Goal: Transaction & Acquisition: Purchase product/service

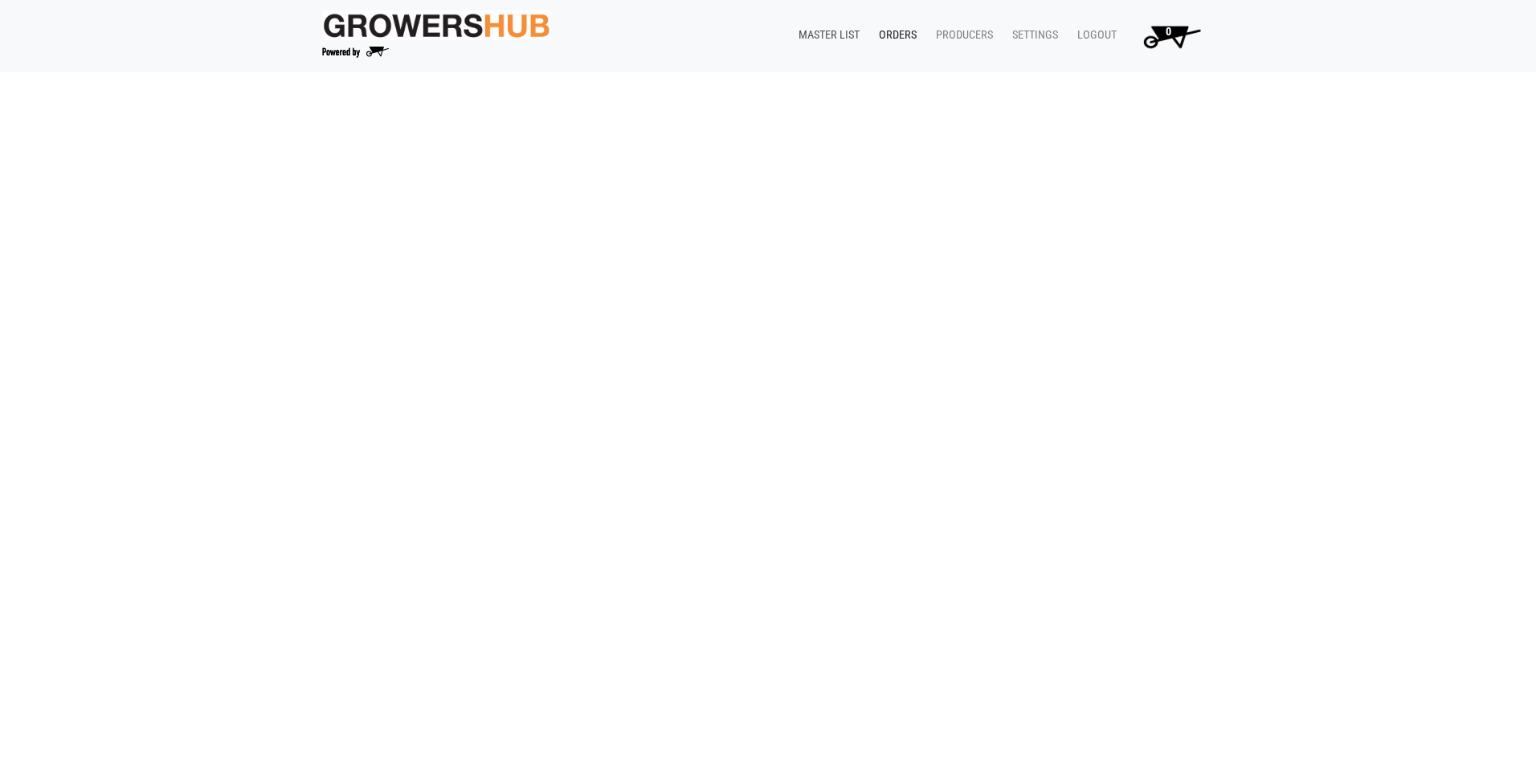
drag, startPoint x: 831, startPoint y: 32, endPoint x: 728, endPoint y: 133, distance: 144.3
click at [829, 34] on link "Master List" at bounding box center [825, 35] width 80 height 30
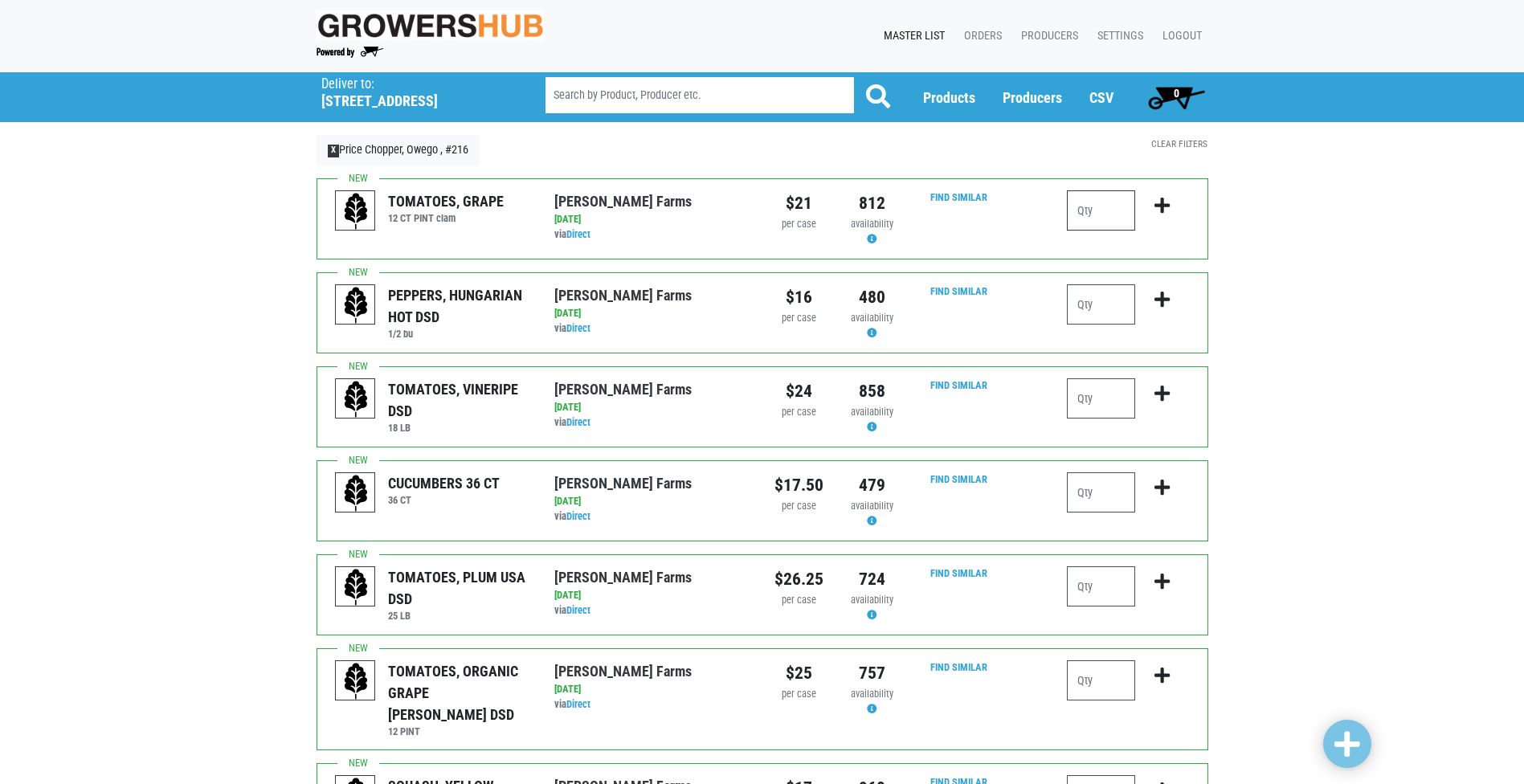
click at [1078, 204] on input "number" at bounding box center [1101, 210] width 69 height 40
type input "1"
click at [1161, 198] on icon "submit" at bounding box center [1163, 205] width 15 height 18
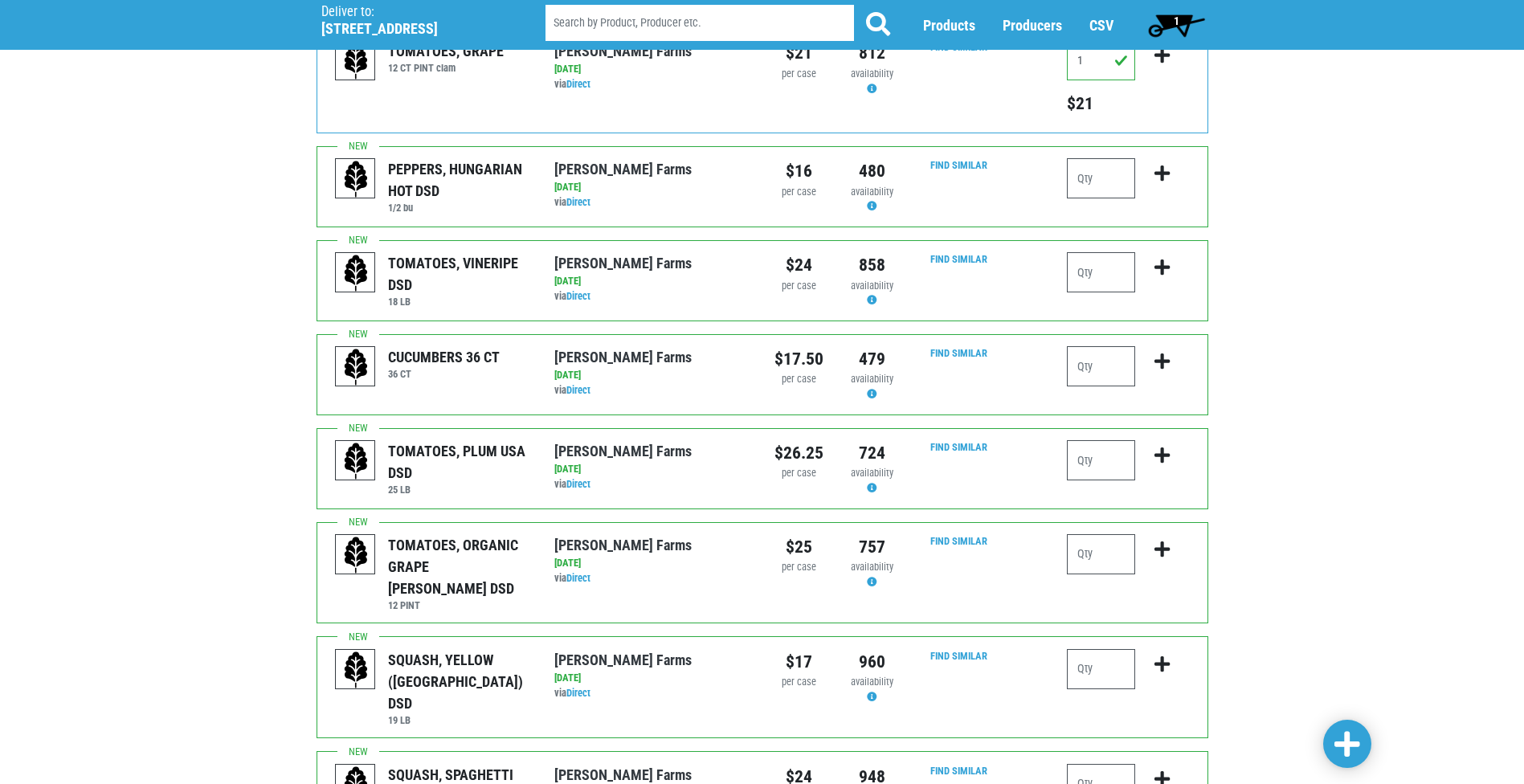
scroll to position [161, 0]
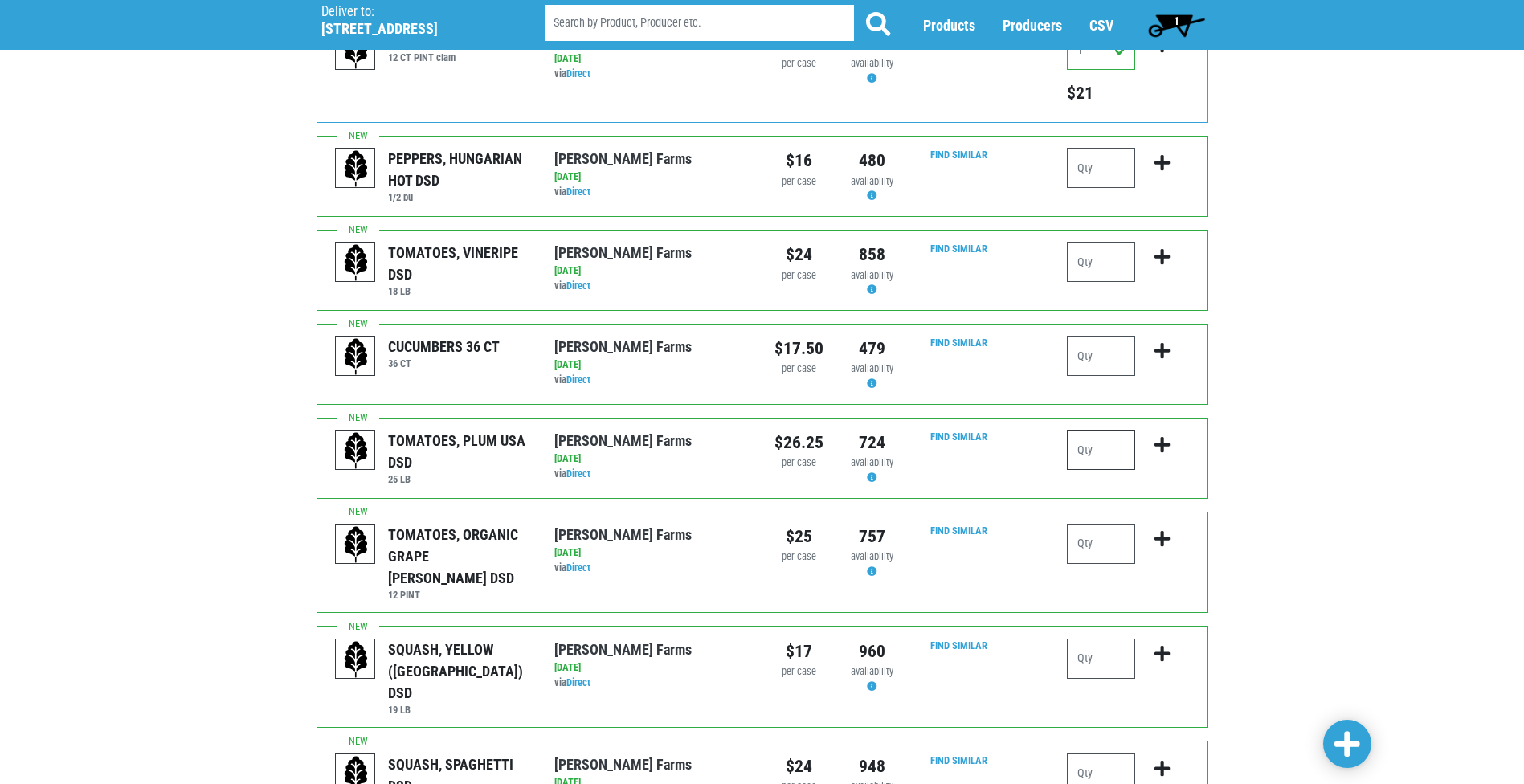
click at [1080, 441] on input "number" at bounding box center [1101, 450] width 69 height 40
type input "1"
click at [1162, 438] on icon "submit" at bounding box center [1163, 444] width 15 height 18
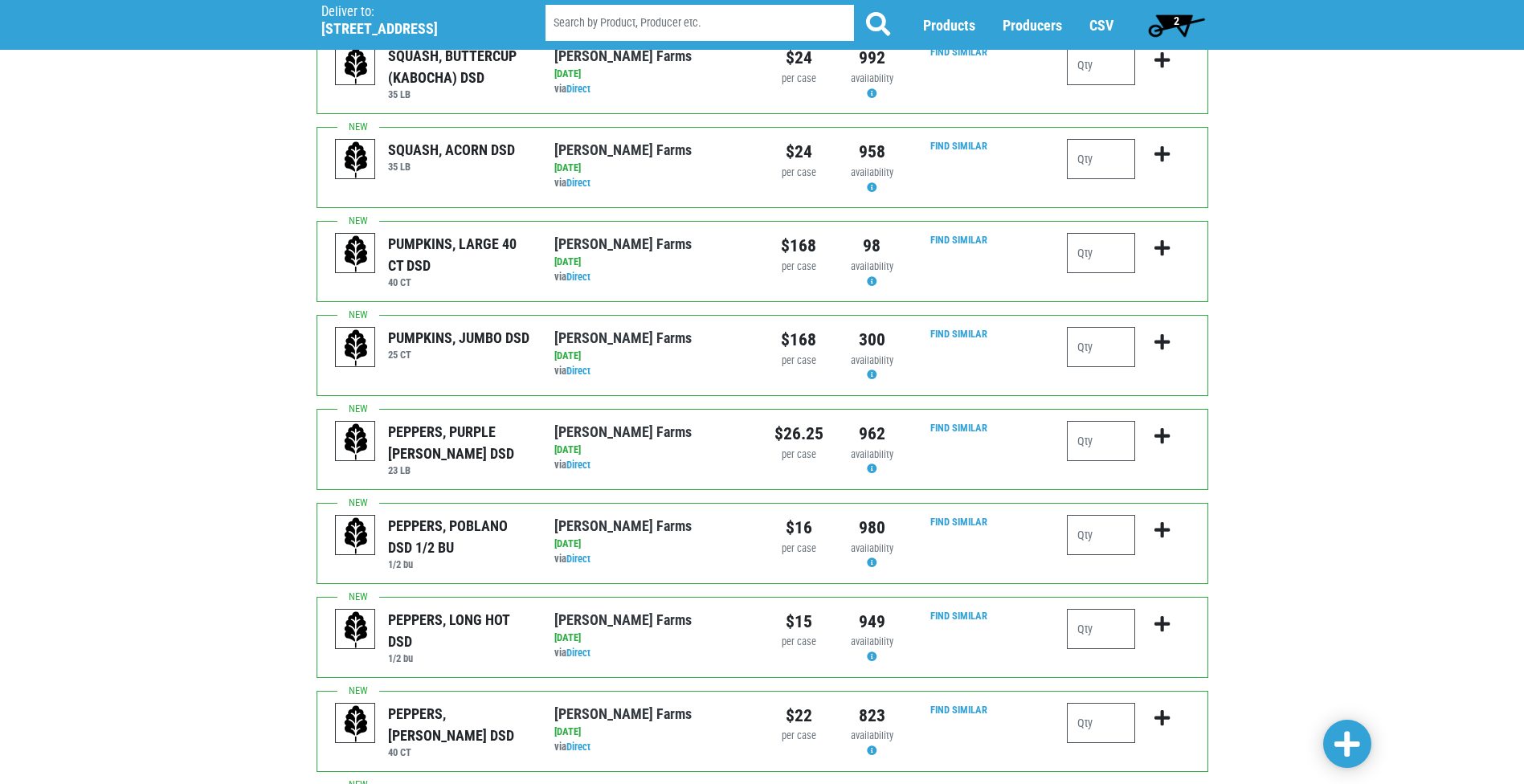
scroll to position [1205, 0]
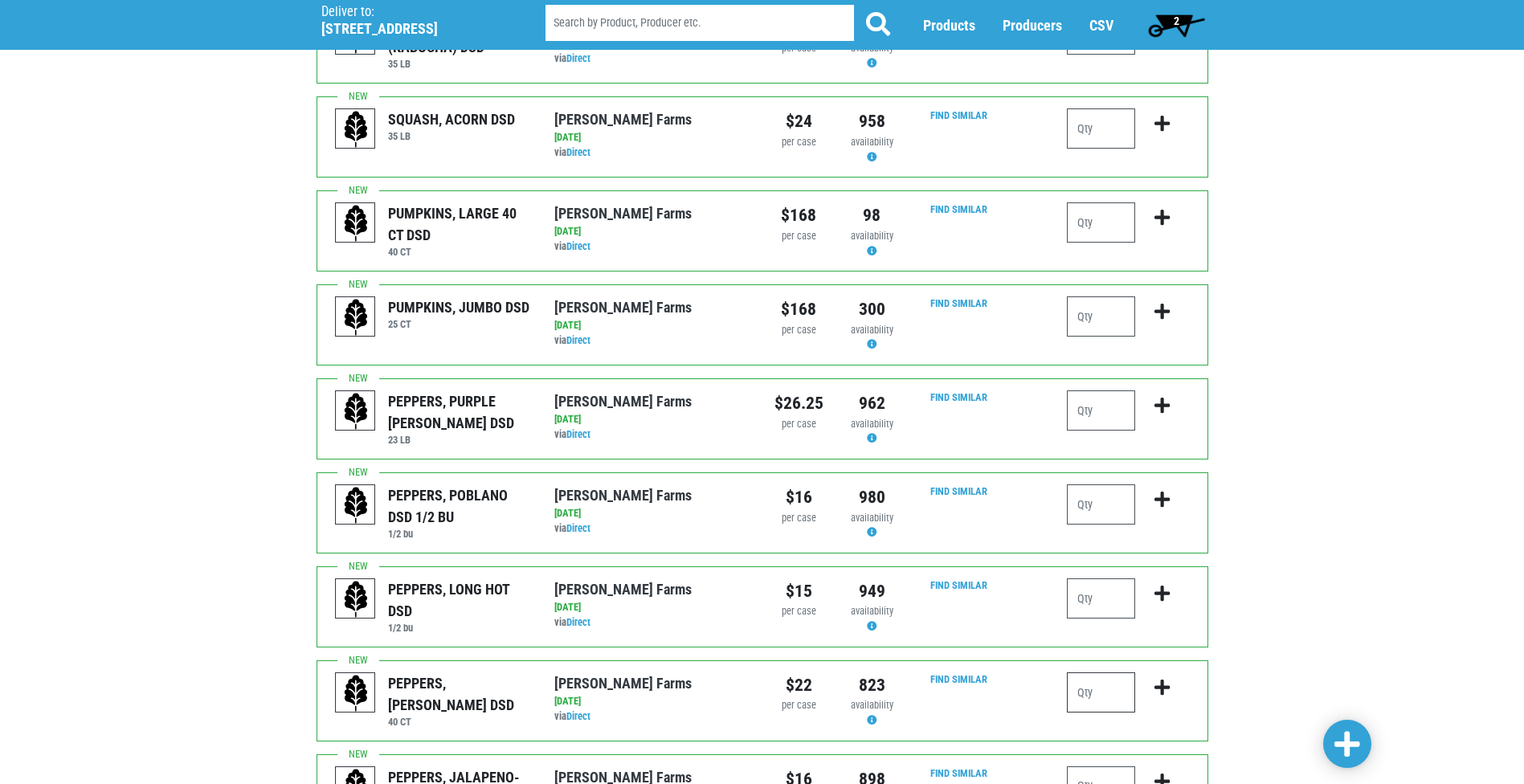
click at [1080, 672] on input "number" at bounding box center [1101, 692] width 69 height 40
type input "2"
click at [1159, 679] on icon "submit" at bounding box center [1163, 687] width 15 height 18
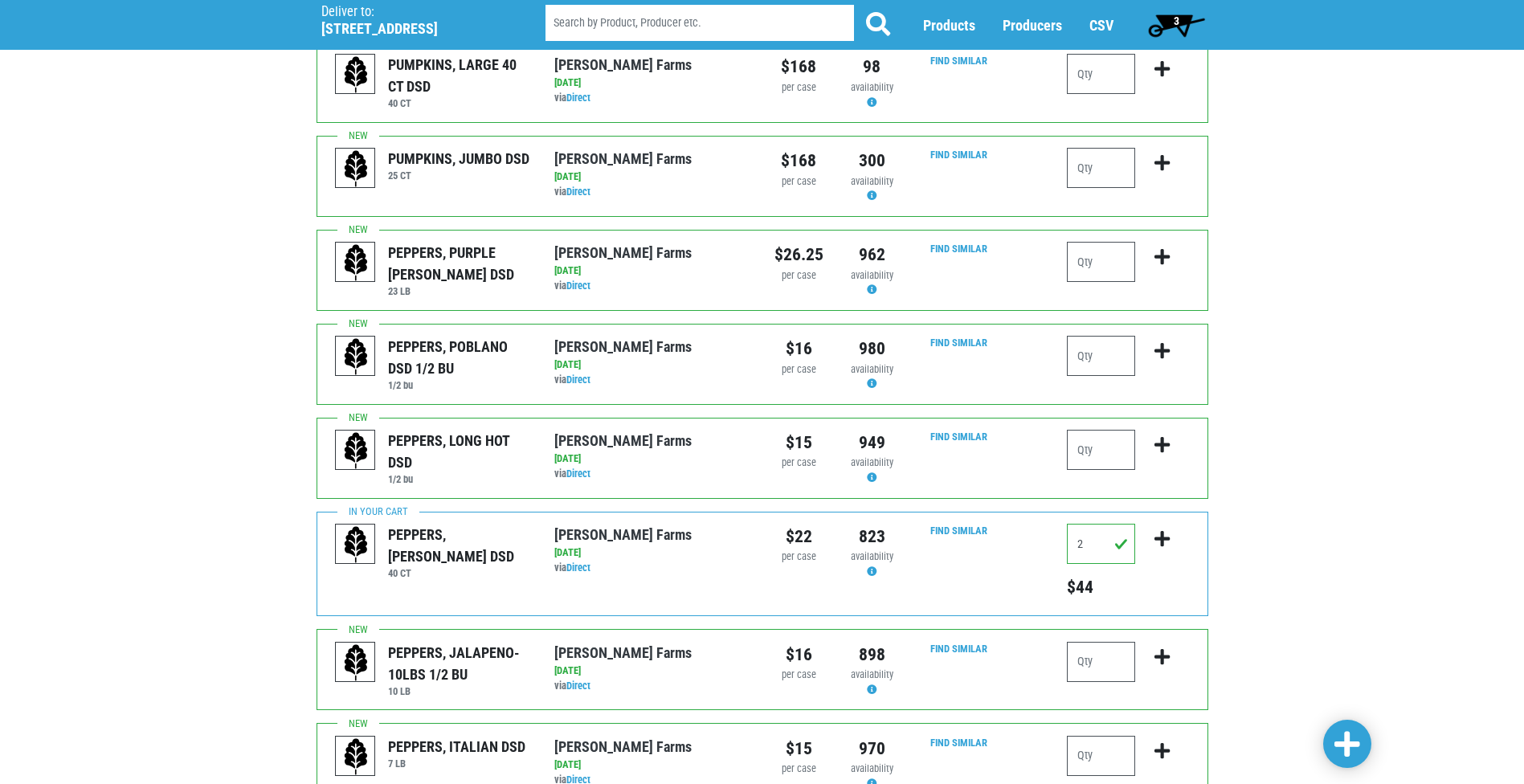
scroll to position [1434, 0]
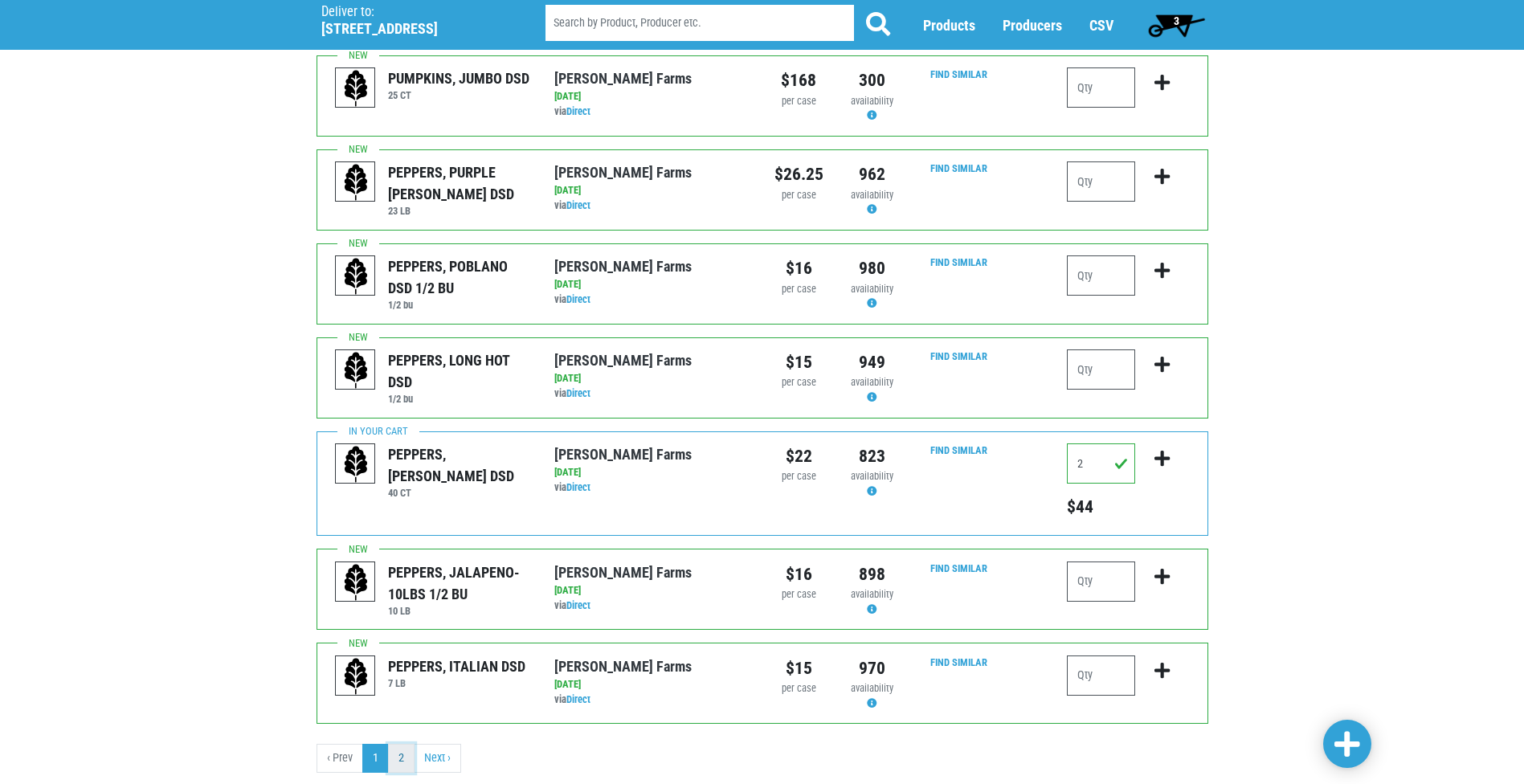
click at [402, 744] on link "2" at bounding box center [401, 758] width 26 height 29
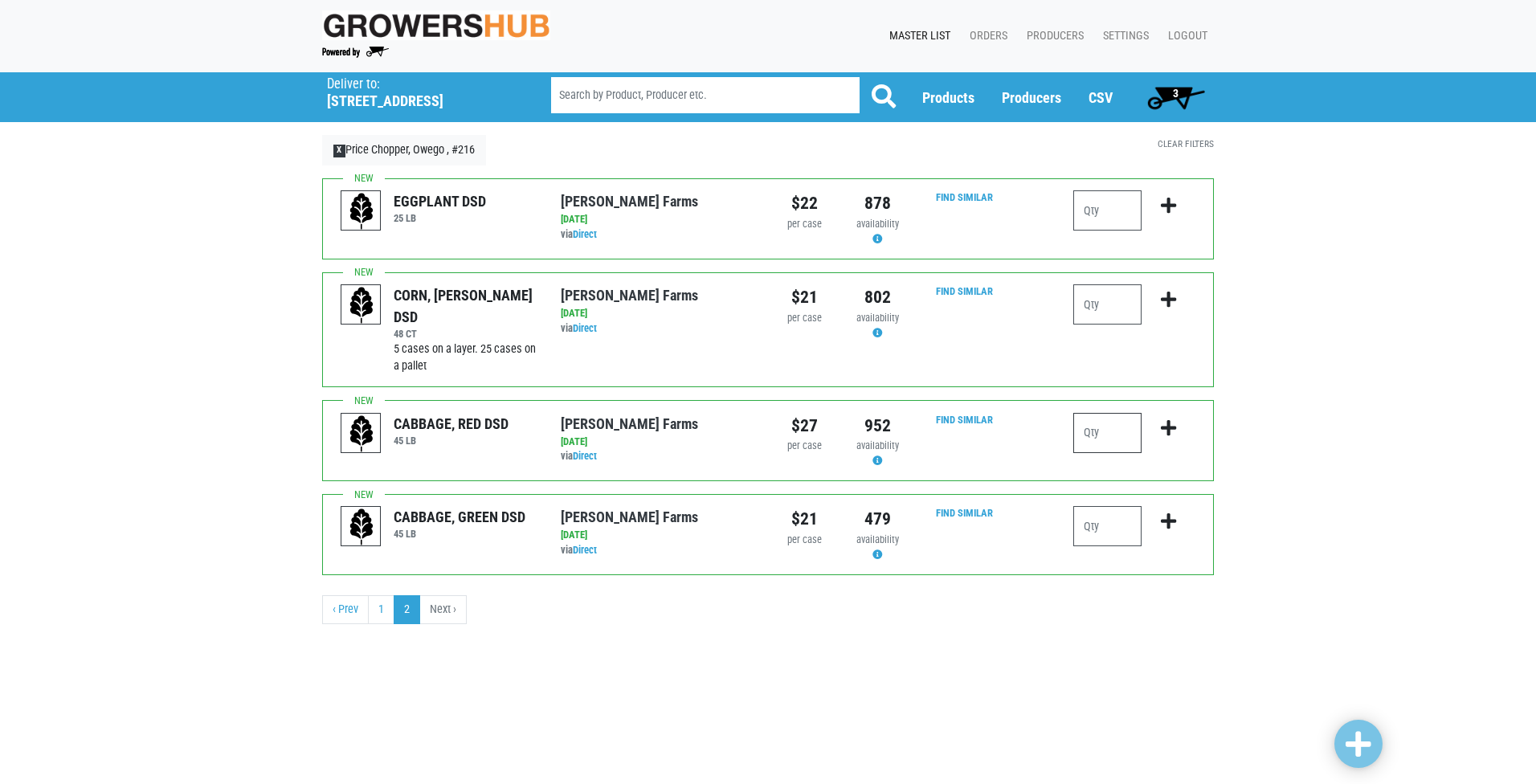
click at [1093, 430] on input "number" at bounding box center [1107, 433] width 69 height 40
type input "1"
click at [1174, 430] on icon "submit" at bounding box center [1168, 428] width 15 height 18
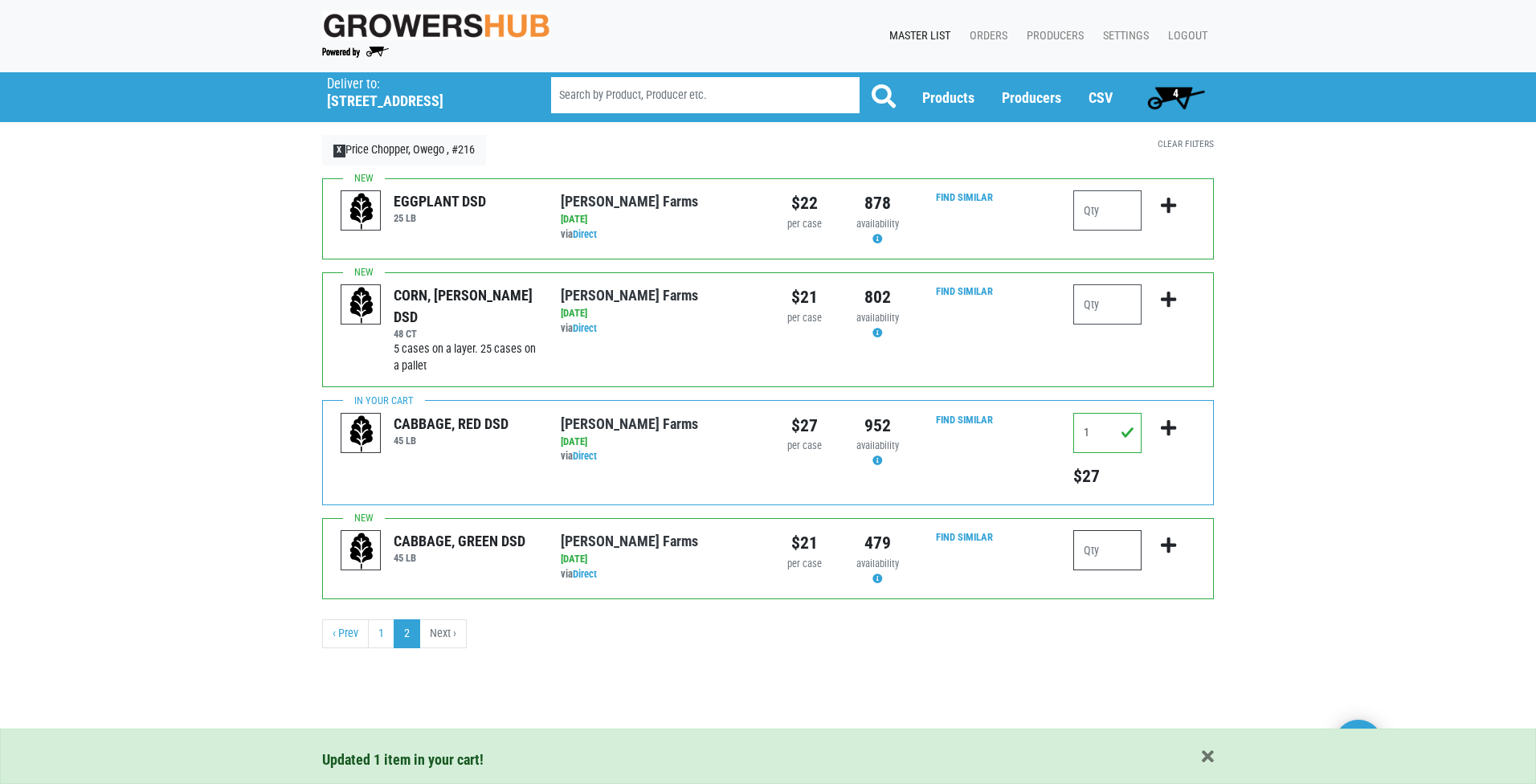
click at [1102, 556] on input "number" at bounding box center [1107, 550] width 69 height 40
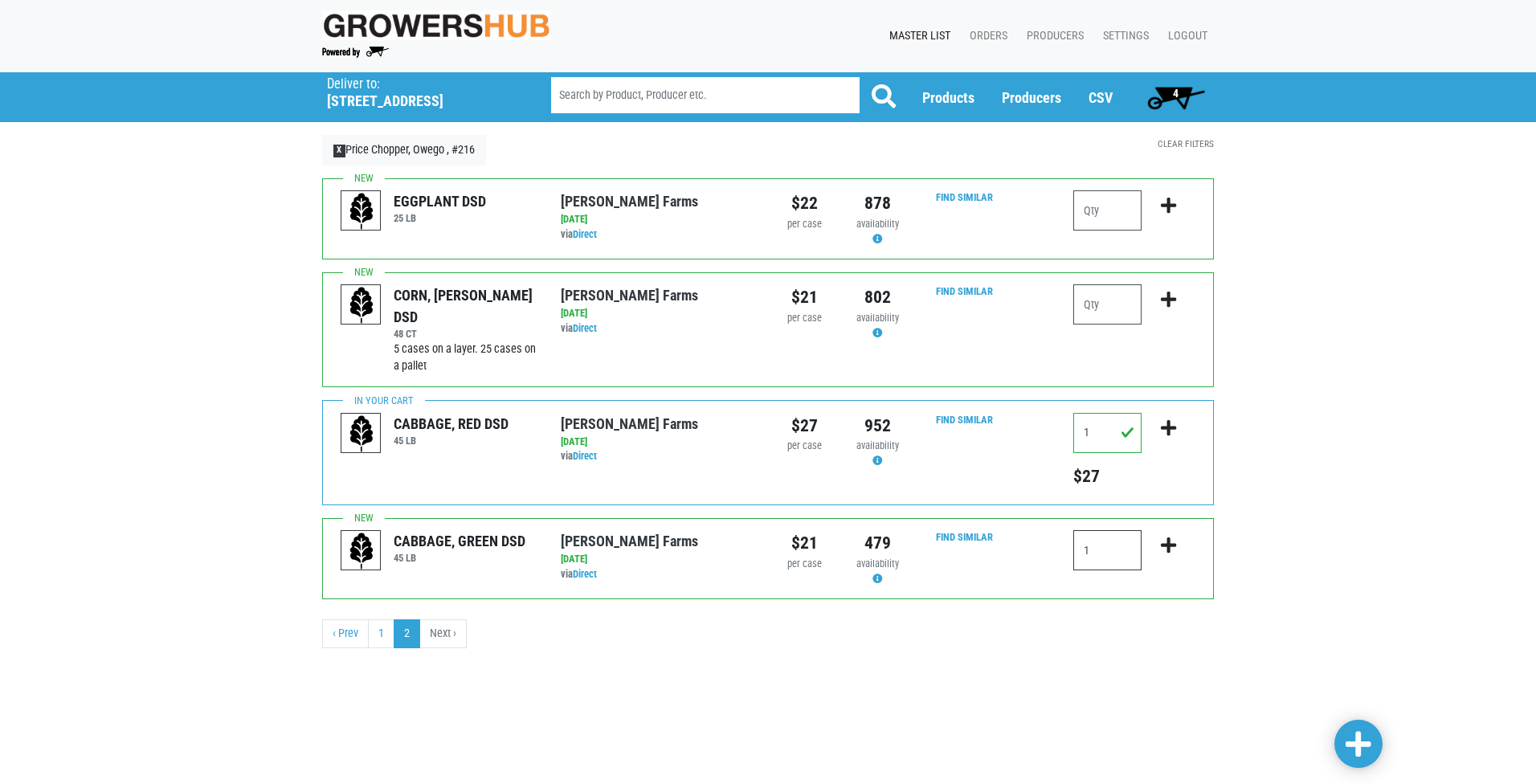
type input "1"
click at [1169, 544] on icon "submit" at bounding box center [1168, 545] width 15 height 18
click at [384, 659] on link "1" at bounding box center [381, 658] width 26 height 29
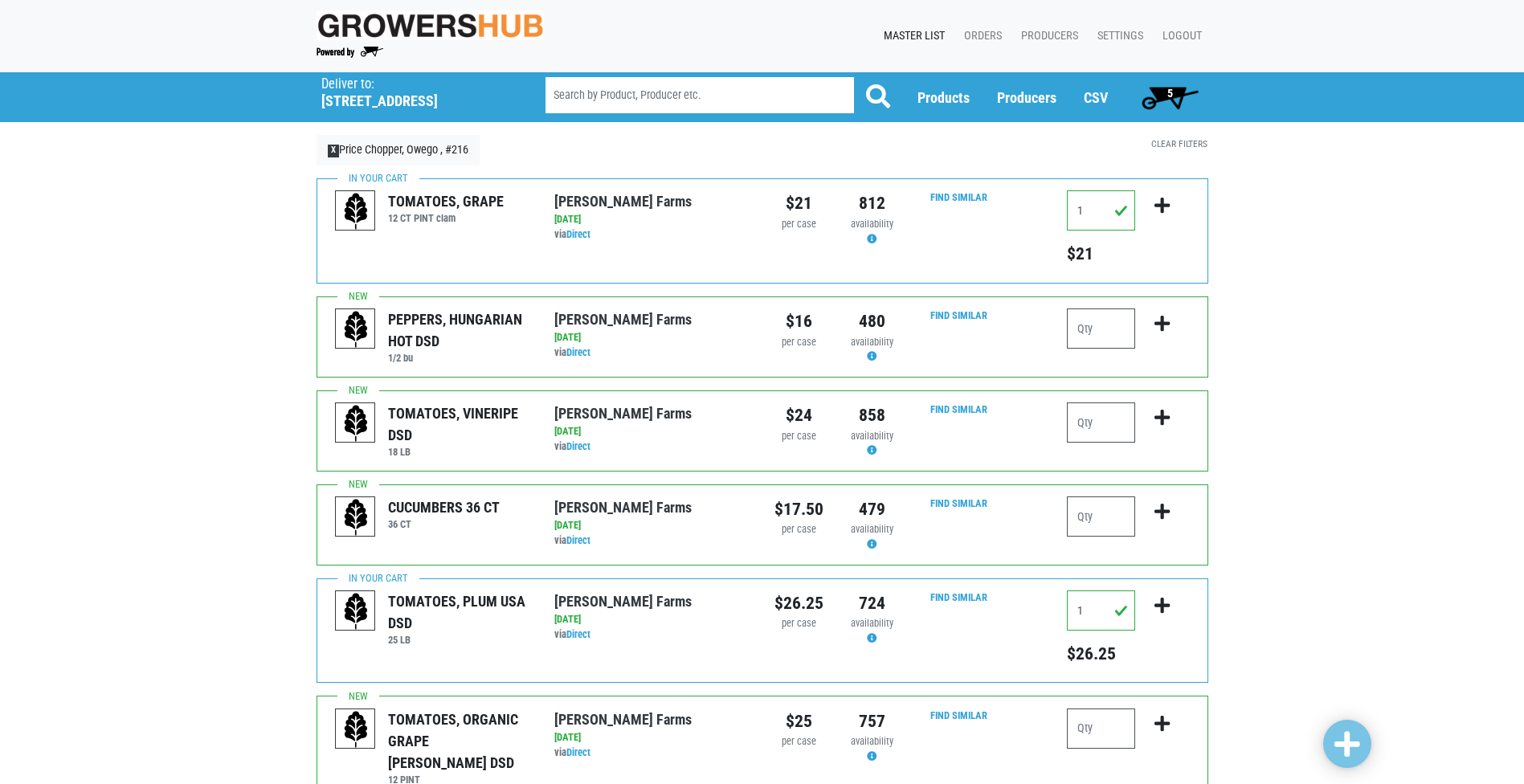
click at [1176, 92] on span "5" at bounding box center [1170, 97] width 72 height 32
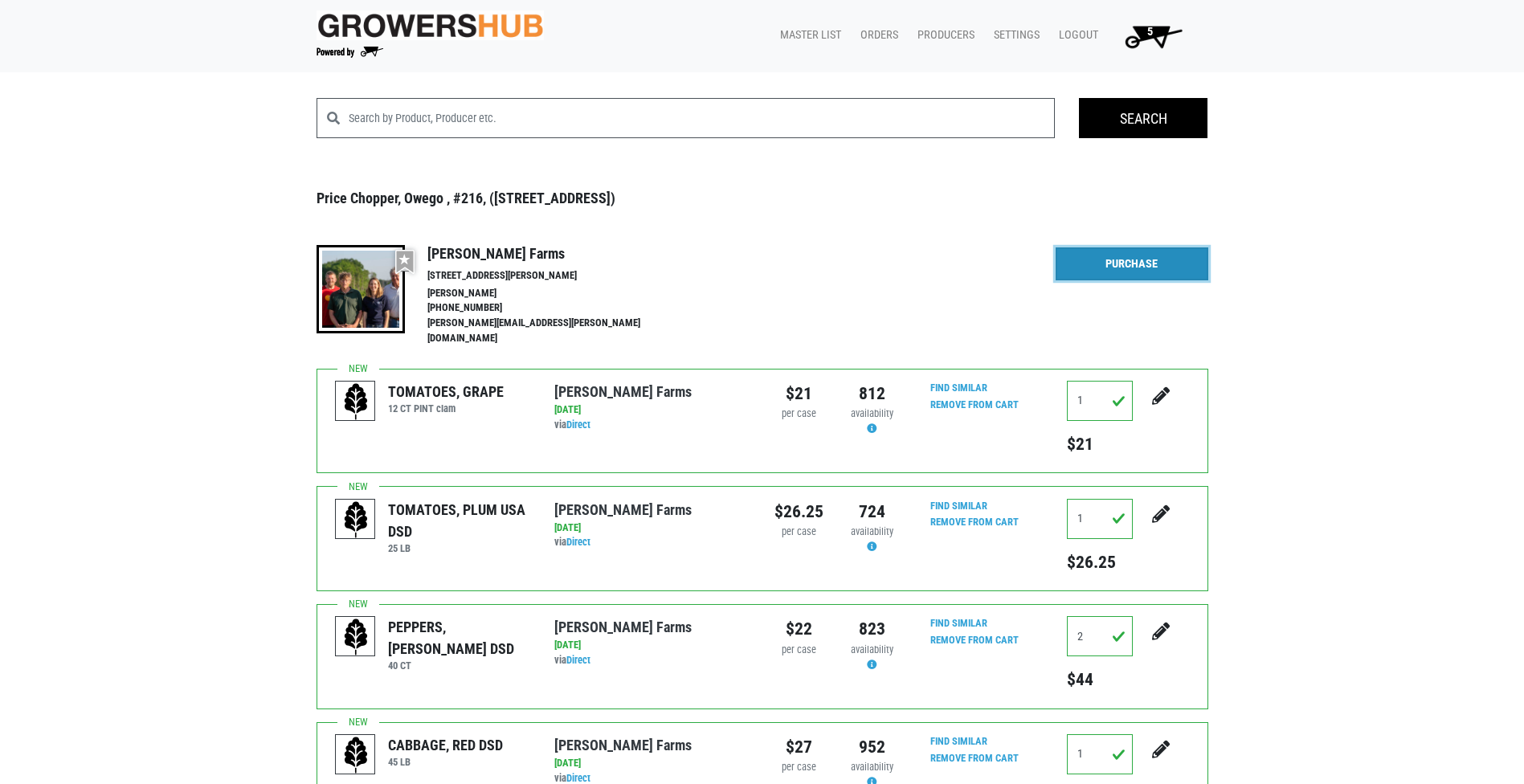
click at [1103, 259] on link "Purchase" at bounding box center [1132, 264] width 152 height 34
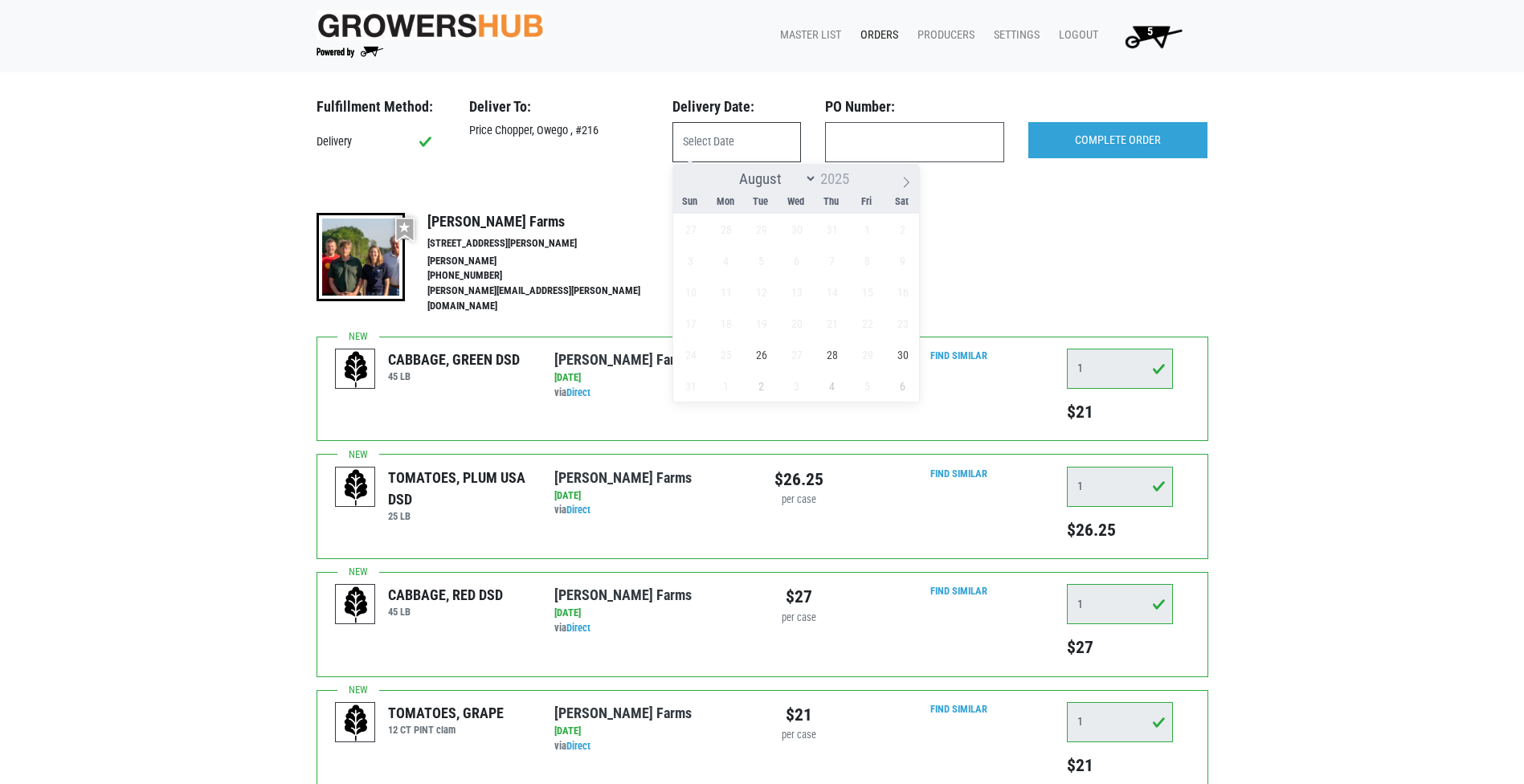
click at [718, 154] on input "text" at bounding box center [736, 142] width 129 height 40
click at [764, 353] on span "26" at bounding box center [761, 354] width 31 height 31
type input "2025-08-26"
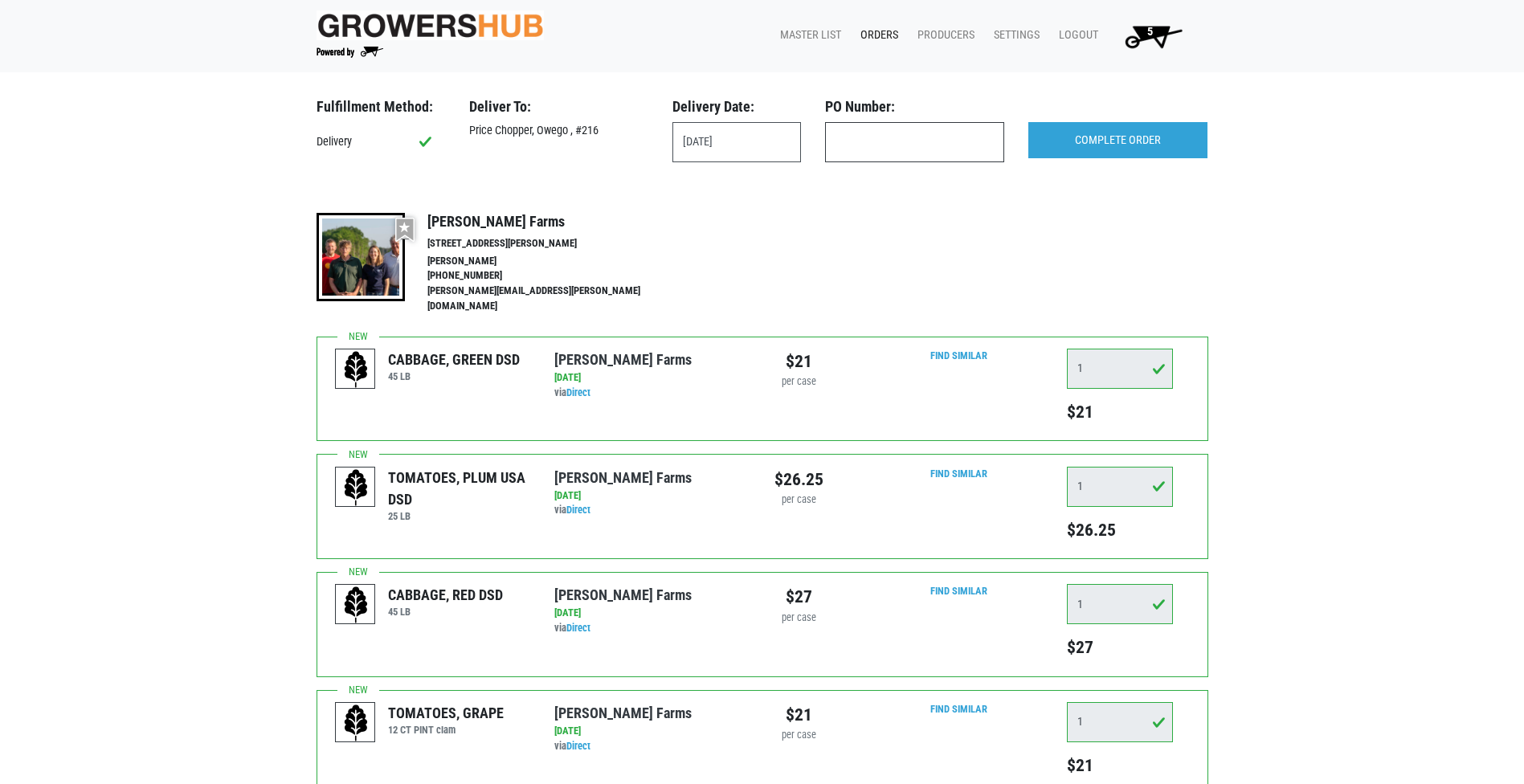
click at [869, 144] on input "text" at bounding box center [915, 142] width 179 height 40
type input "produce"
click at [1112, 136] on input "COMPLETE ORDER" at bounding box center [1118, 140] width 179 height 37
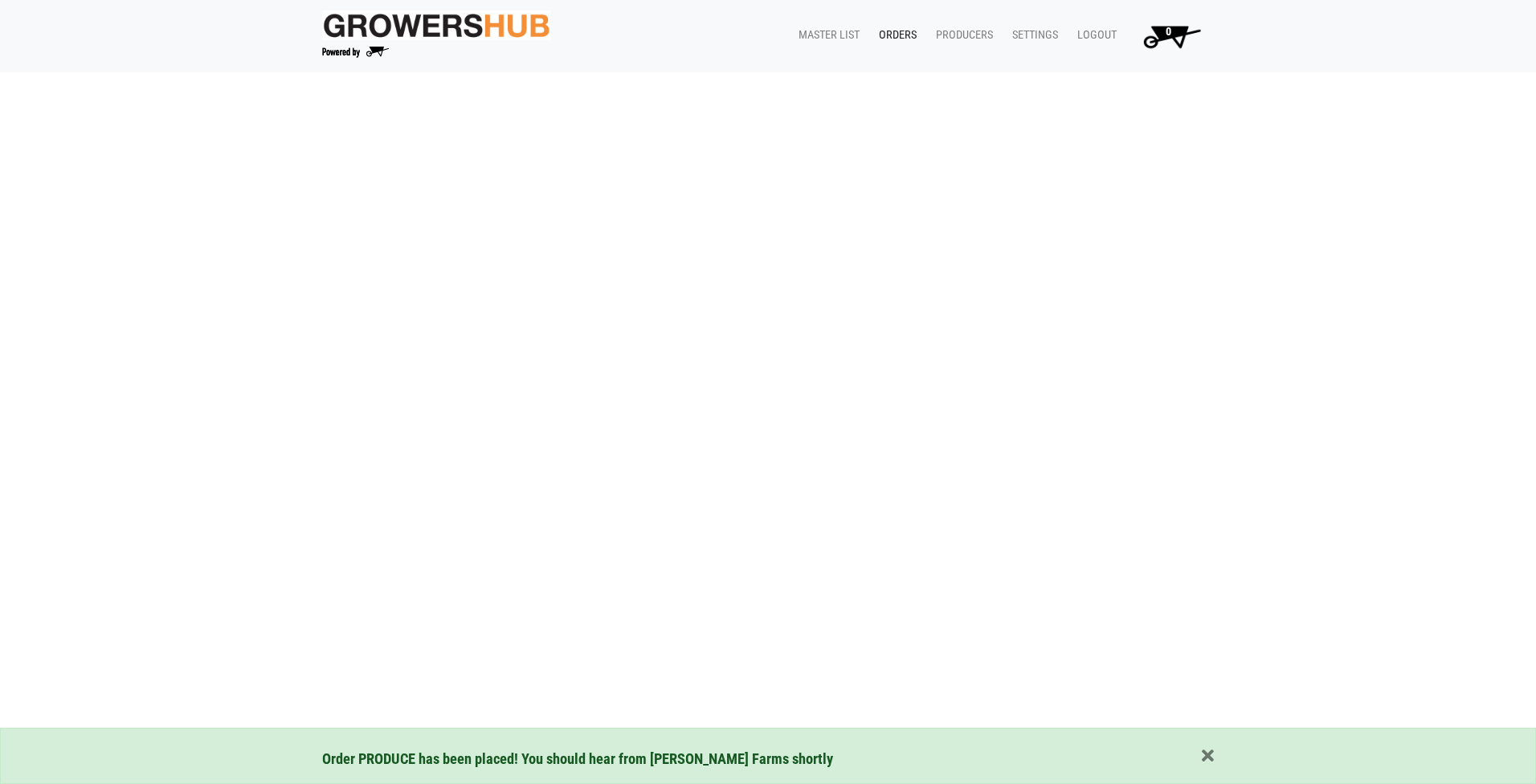
click at [910, 31] on link "Orders" at bounding box center [894, 35] width 57 height 30
